Goal: Find specific page/section: Find specific page/section

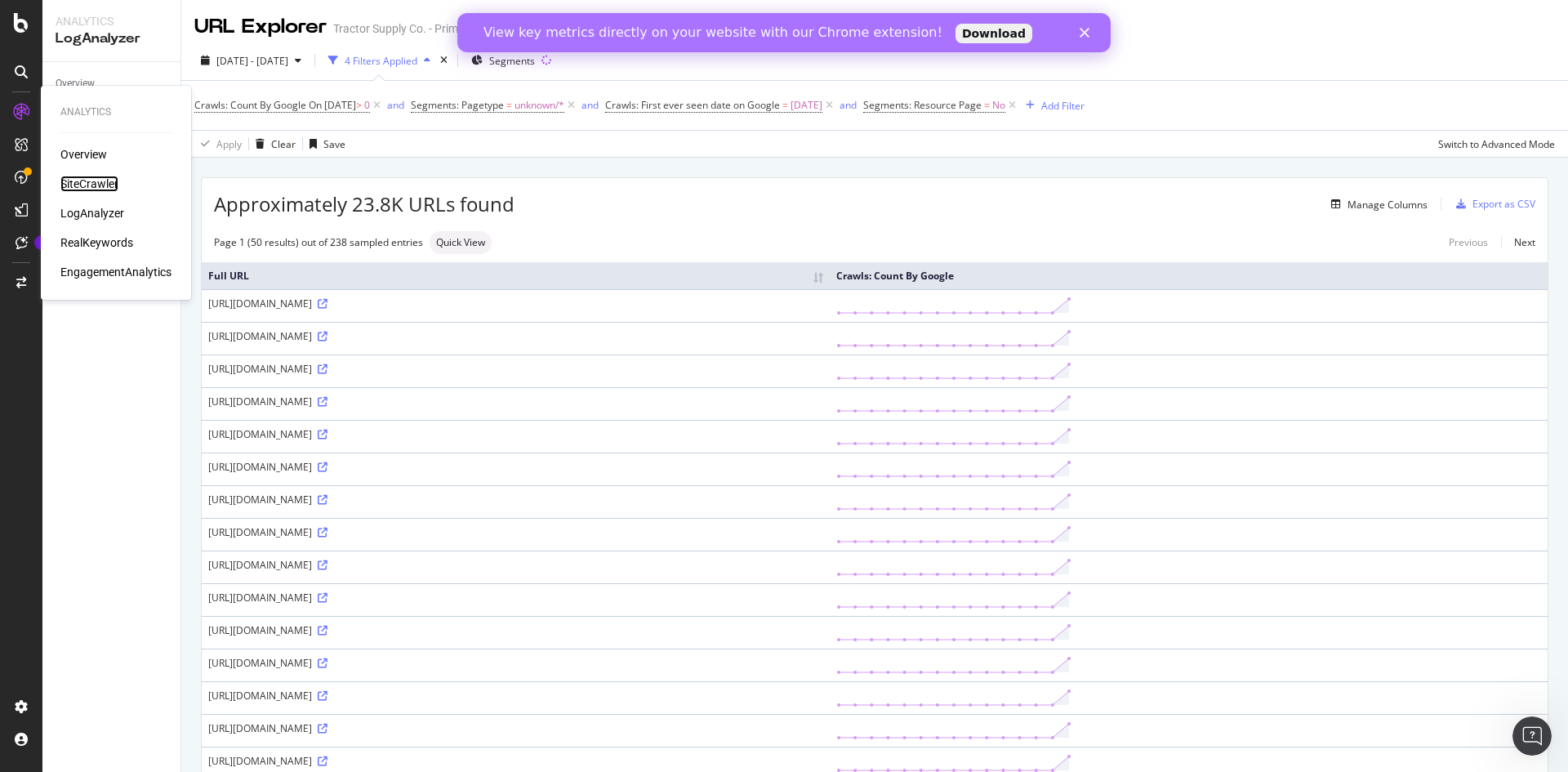
click at [89, 185] on div "SiteCrawler" at bounding box center [89, 184] width 58 height 16
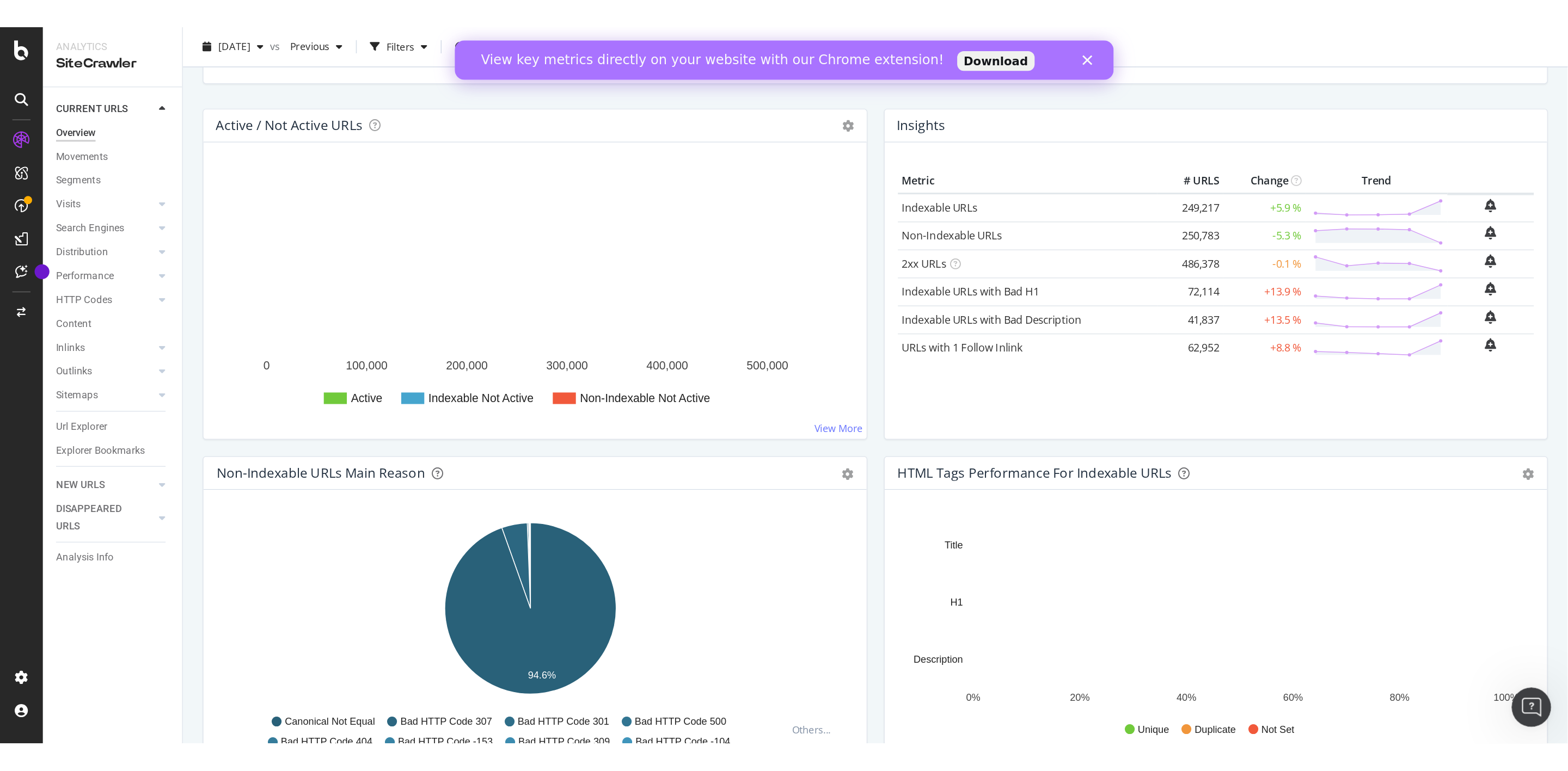
scroll to position [108, 0]
